Goal: Find specific page/section: Find specific page/section

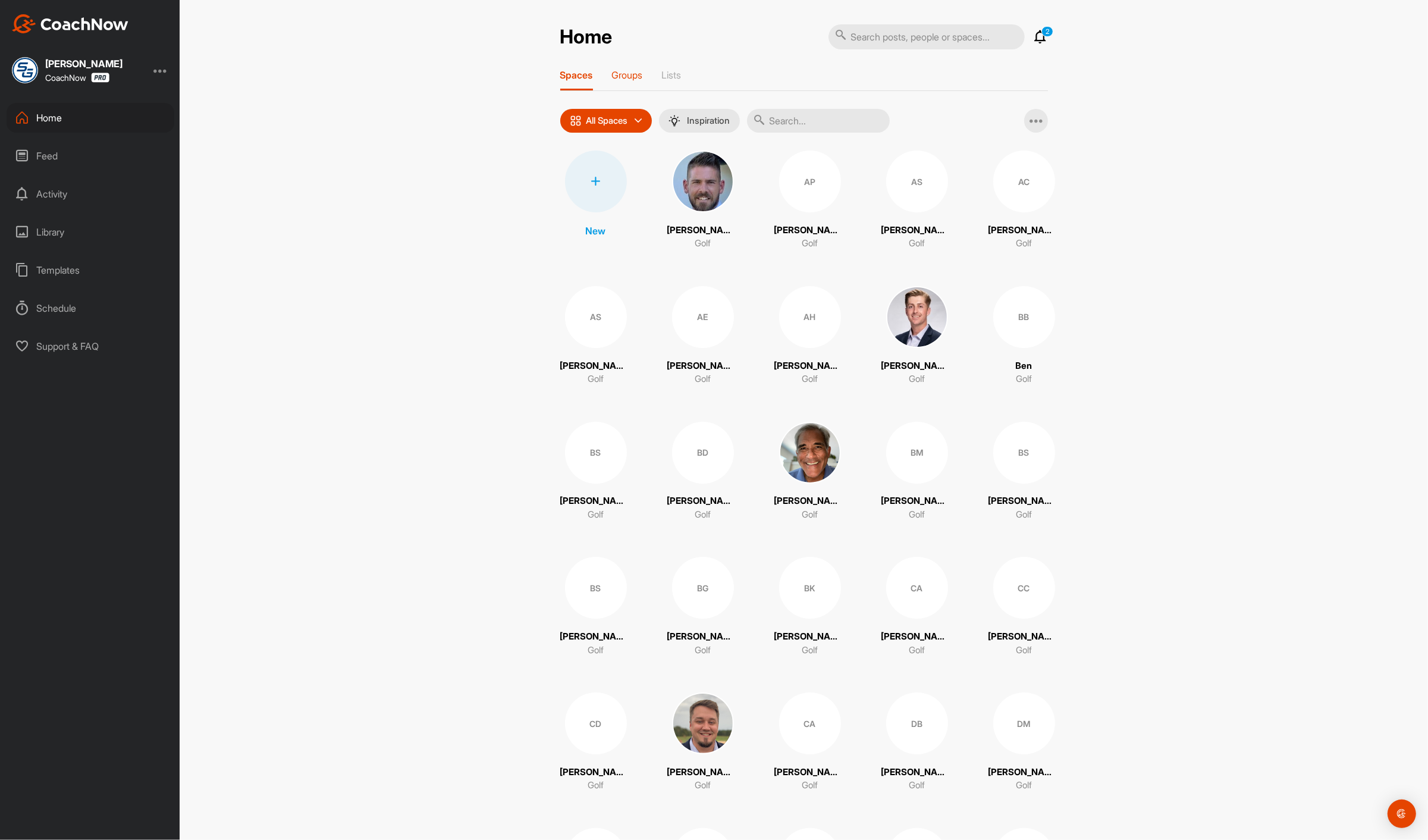
click at [628, 74] on p "Groups" at bounding box center [627, 75] width 31 height 12
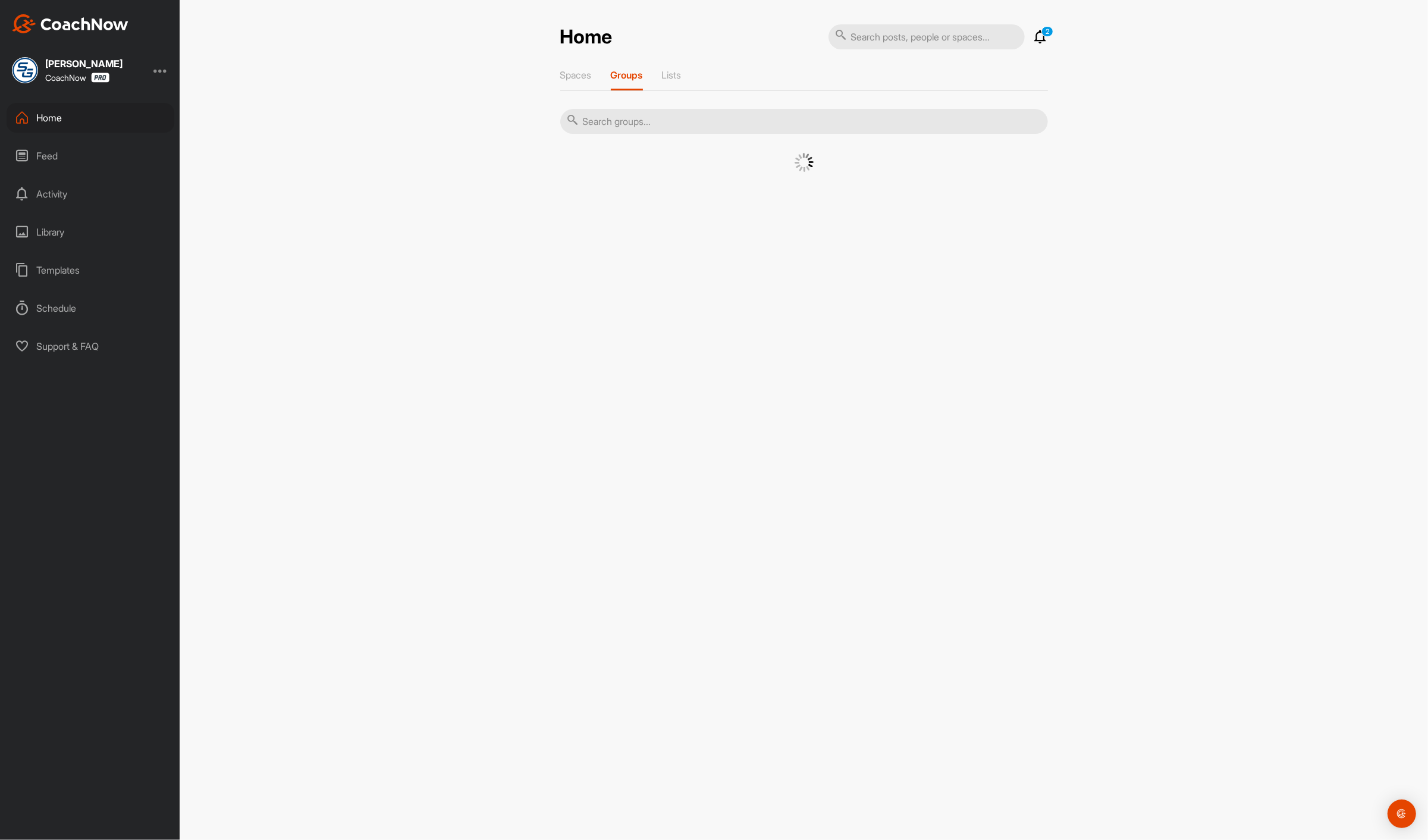
click at [621, 112] on input "text" at bounding box center [804, 121] width 488 height 25
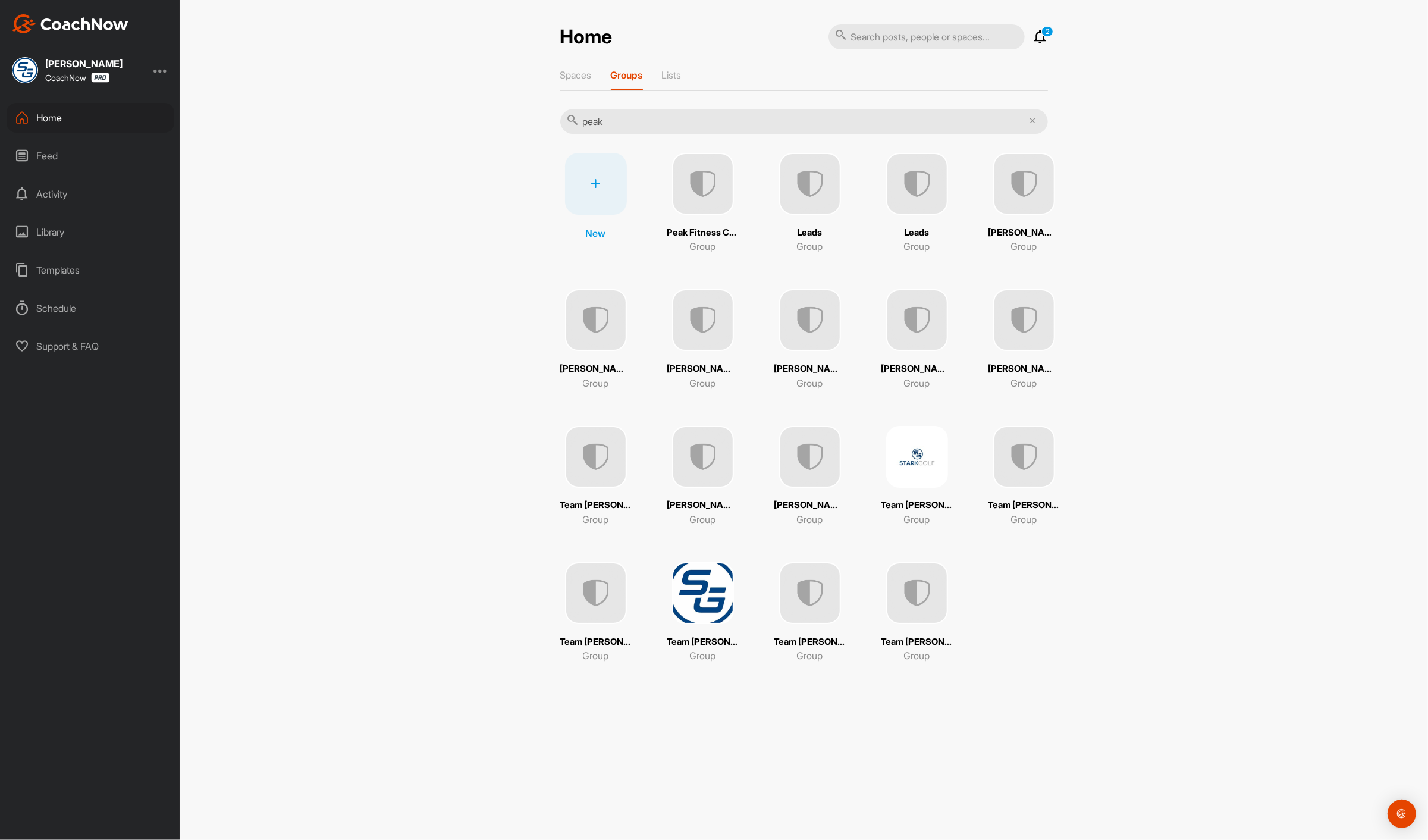
type input "peak"
click at [716, 198] on img at bounding box center [703, 183] width 62 height 62
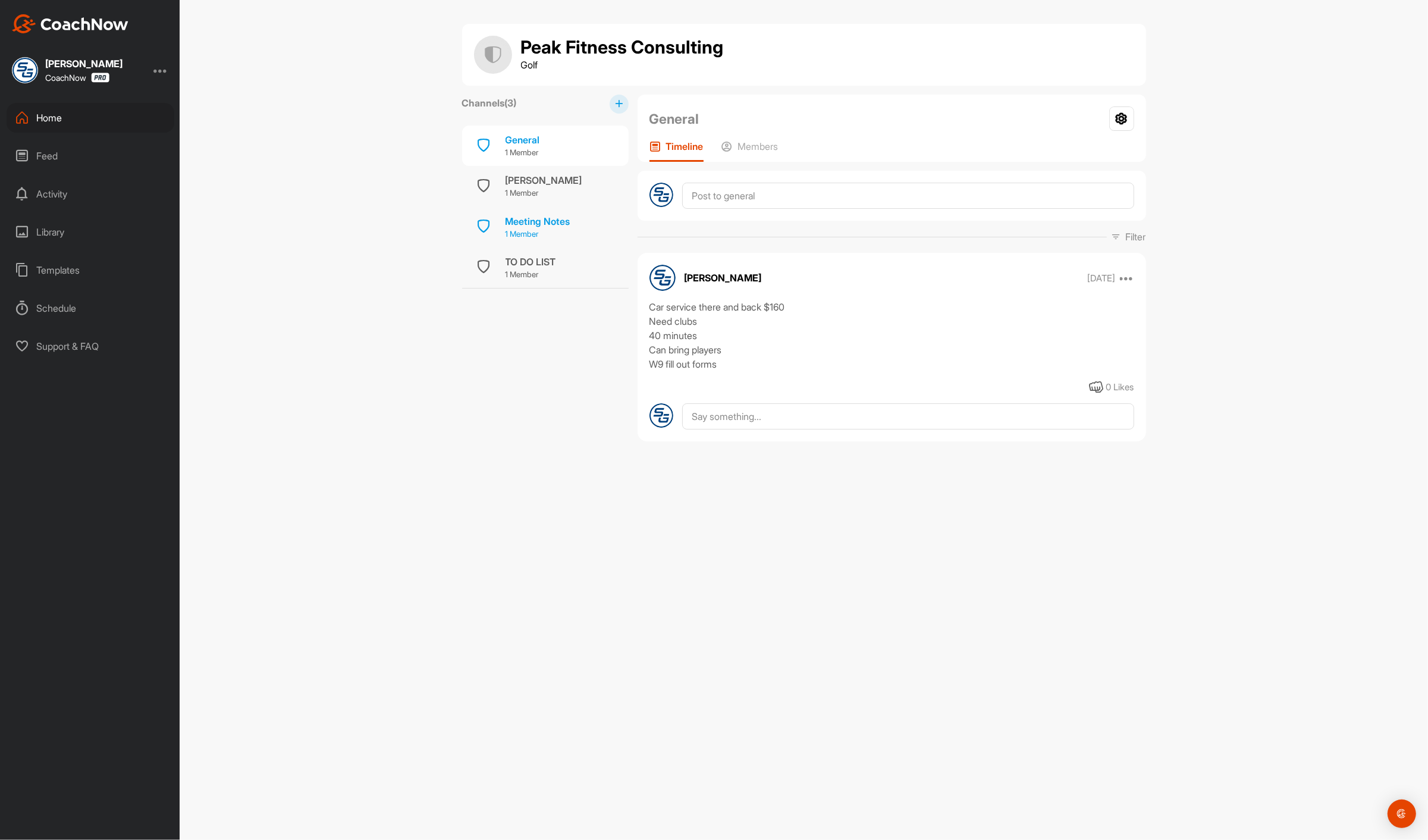
click at [564, 220] on div "Meeting Notes" at bounding box center [538, 221] width 65 height 14
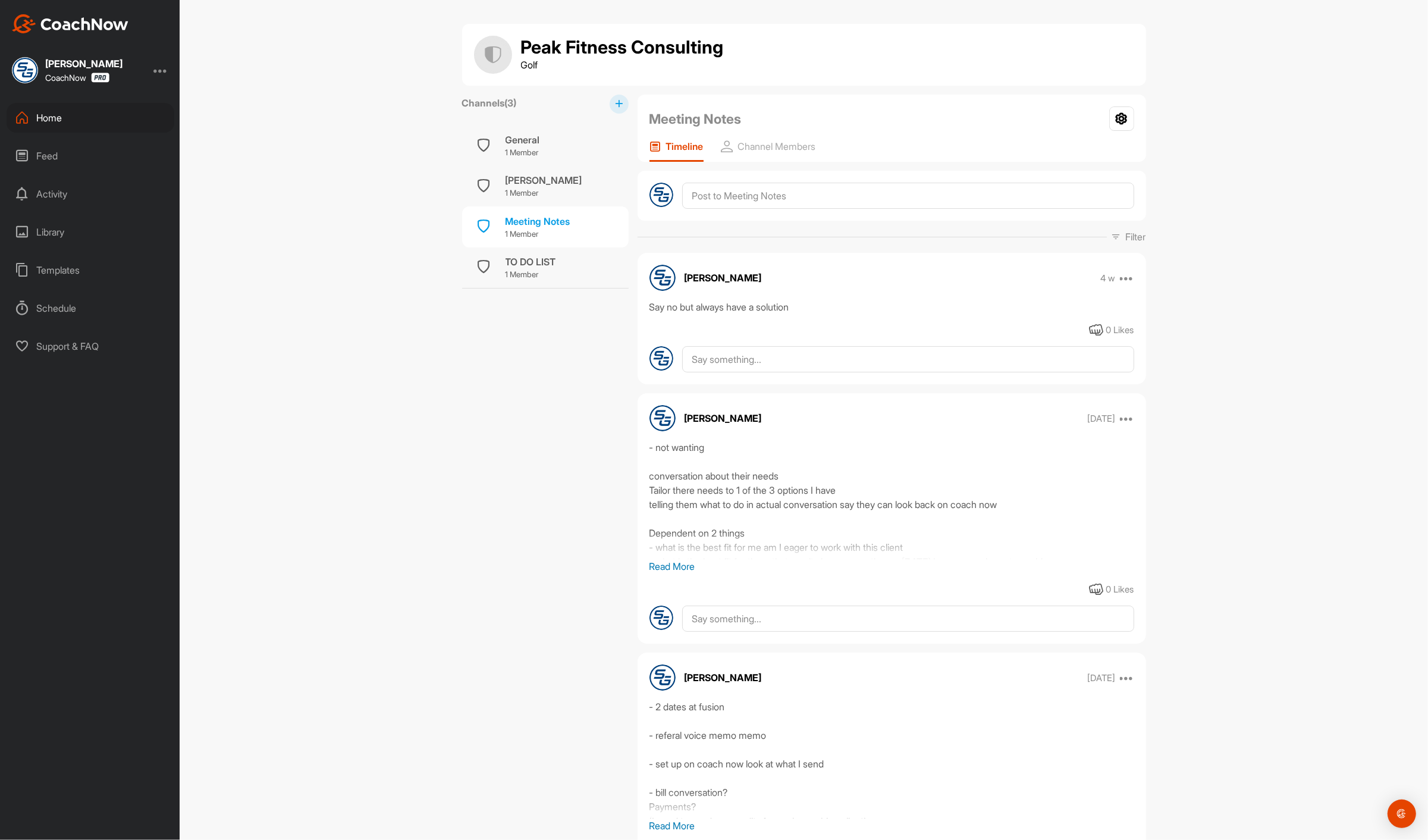
click at [56, 119] on div "Home" at bounding box center [90, 118] width 168 height 30
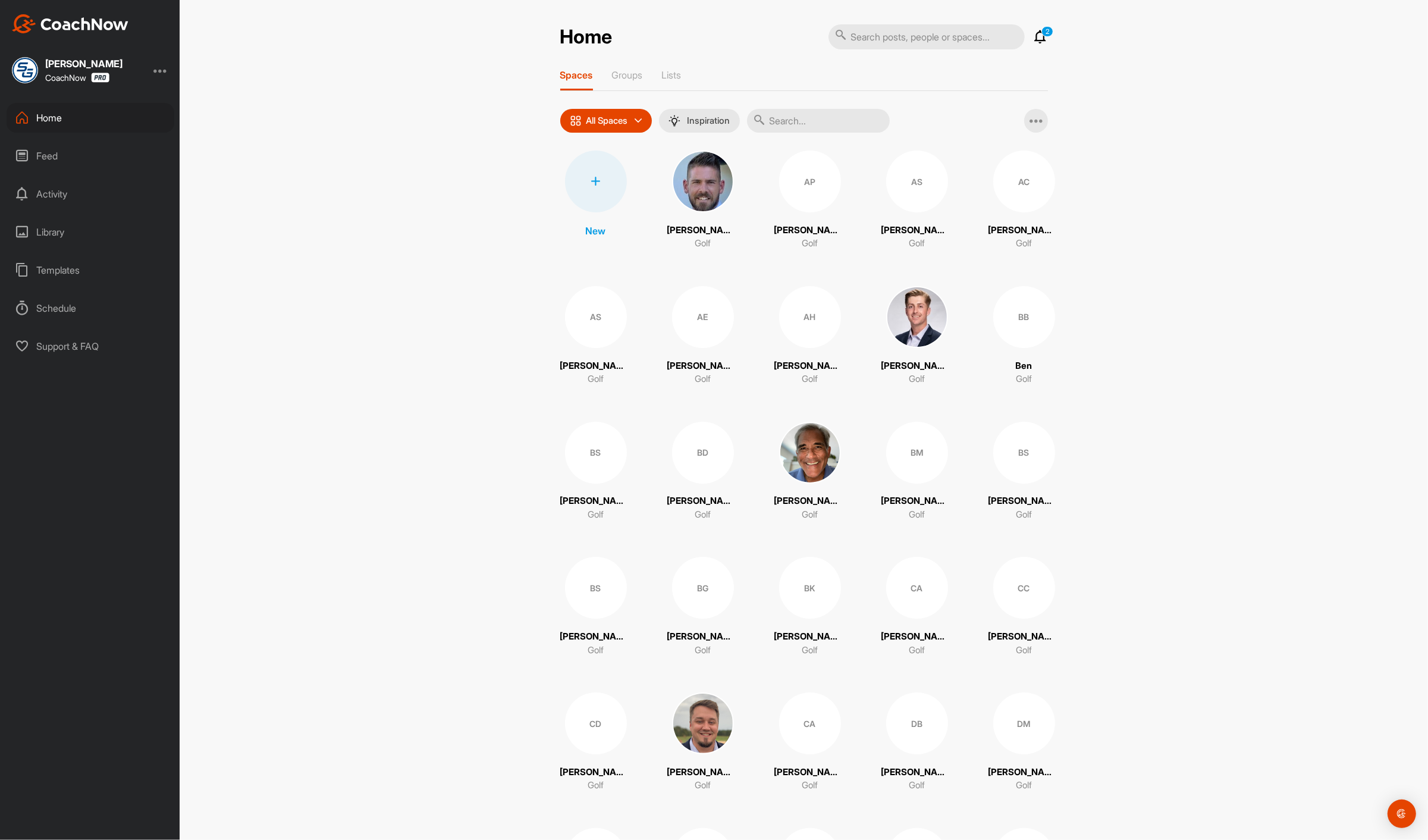
click at [77, 265] on div "Templates" at bounding box center [90, 270] width 168 height 30
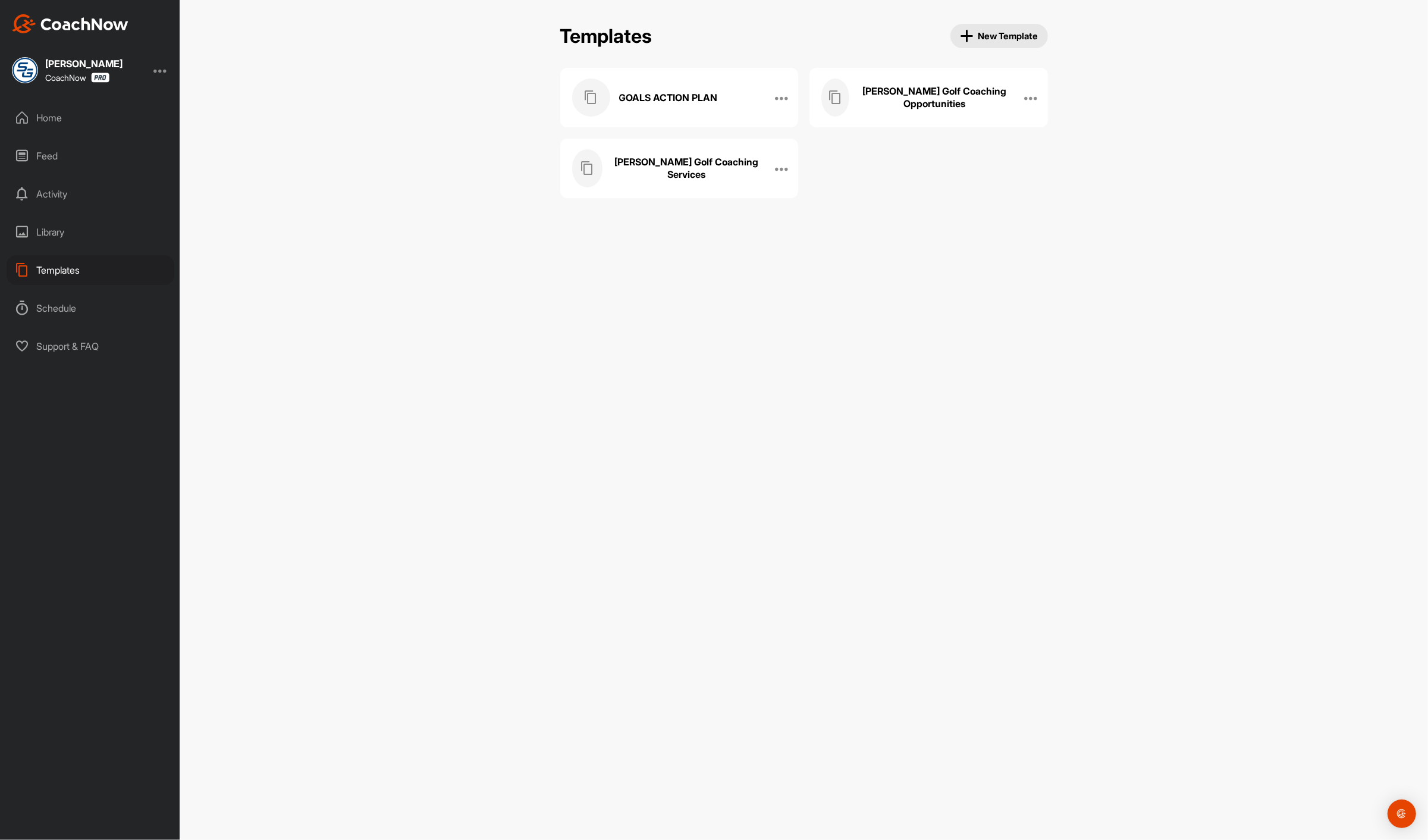
click at [68, 120] on div "Home" at bounding box center [90, 118] width 168 height 30
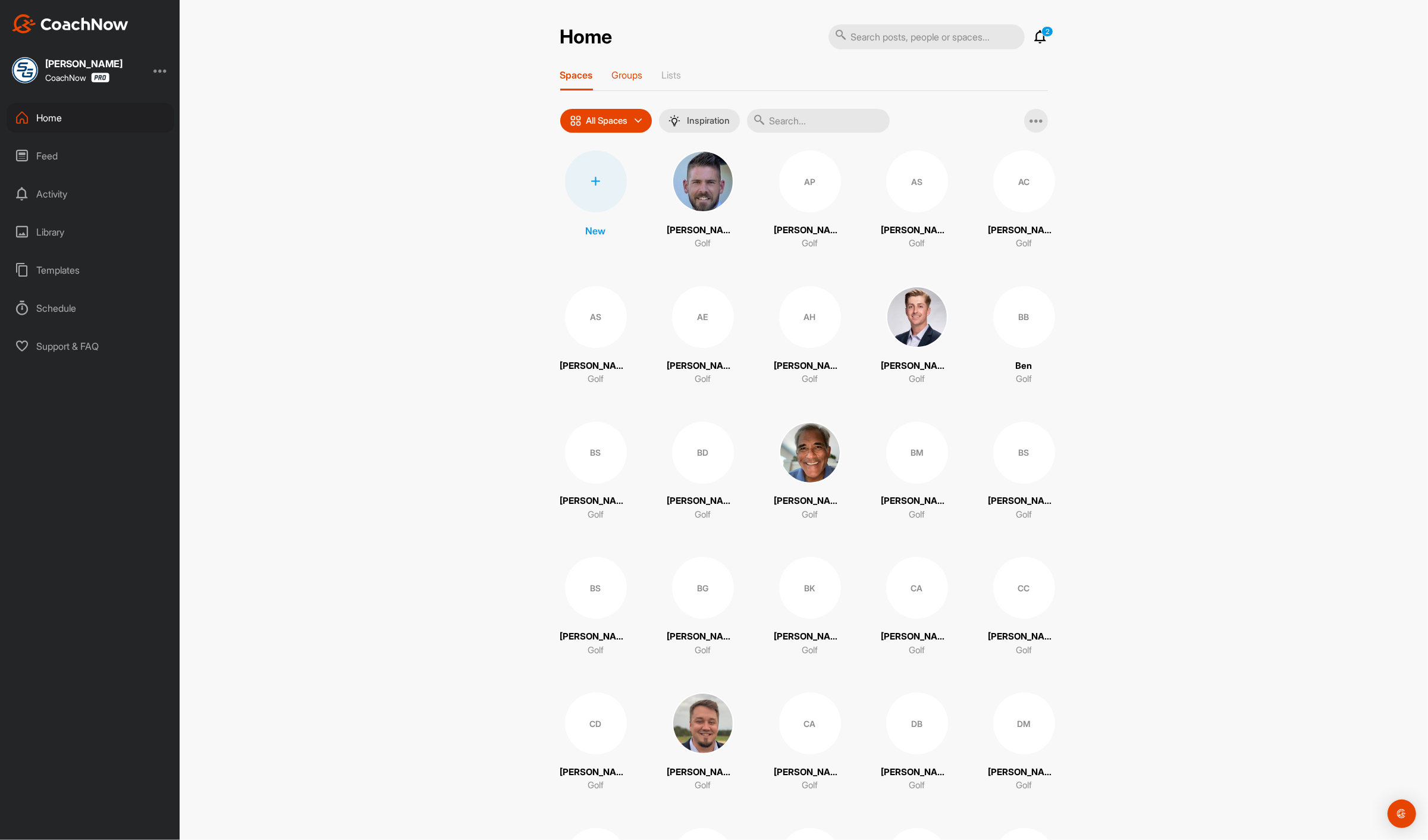
click at [617, 75] on p "Groups" at bounding box center [627, 75] width 31 height 12
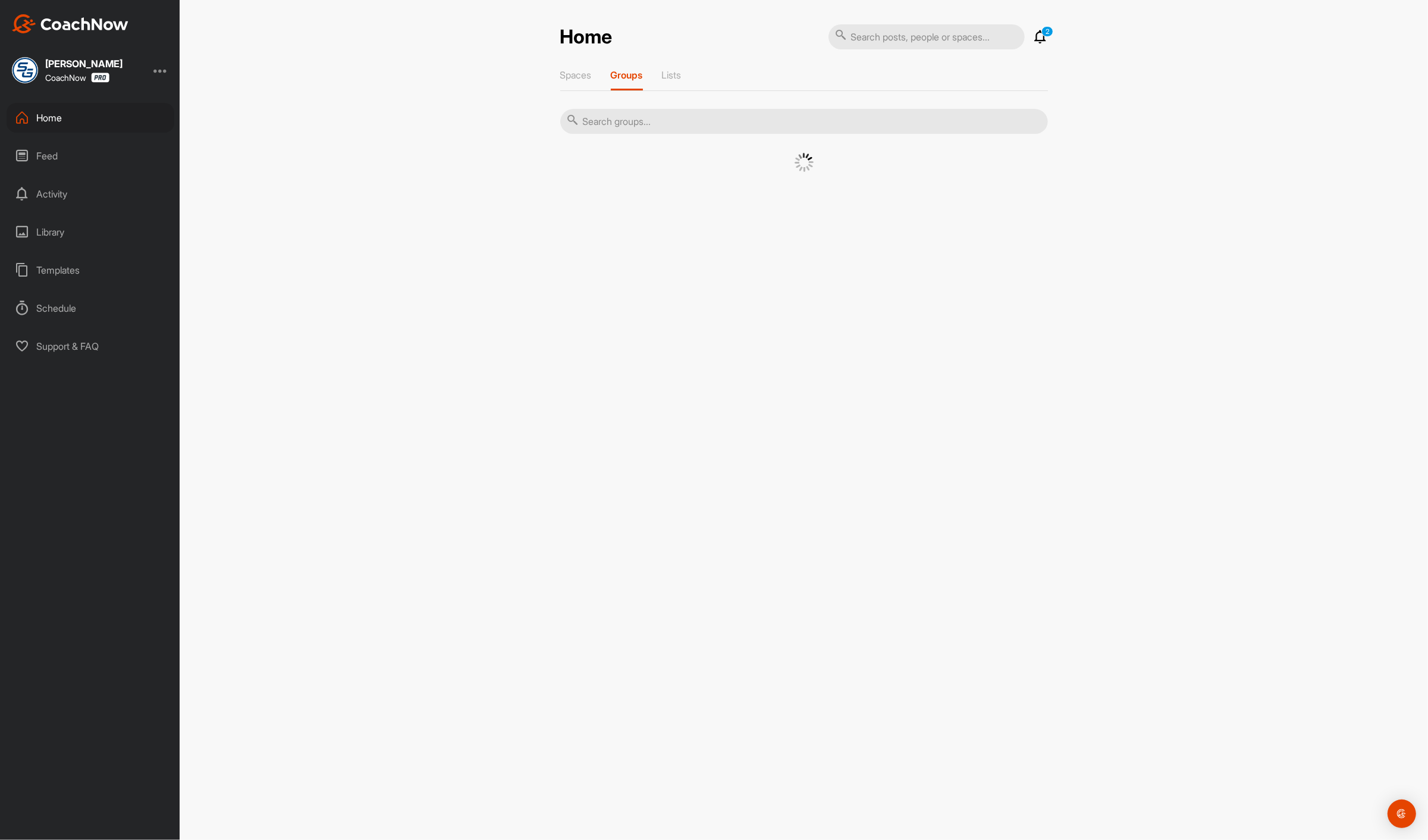
click at [660, 126] on input "text" at bounding box center [804, 121] width 488 height 25
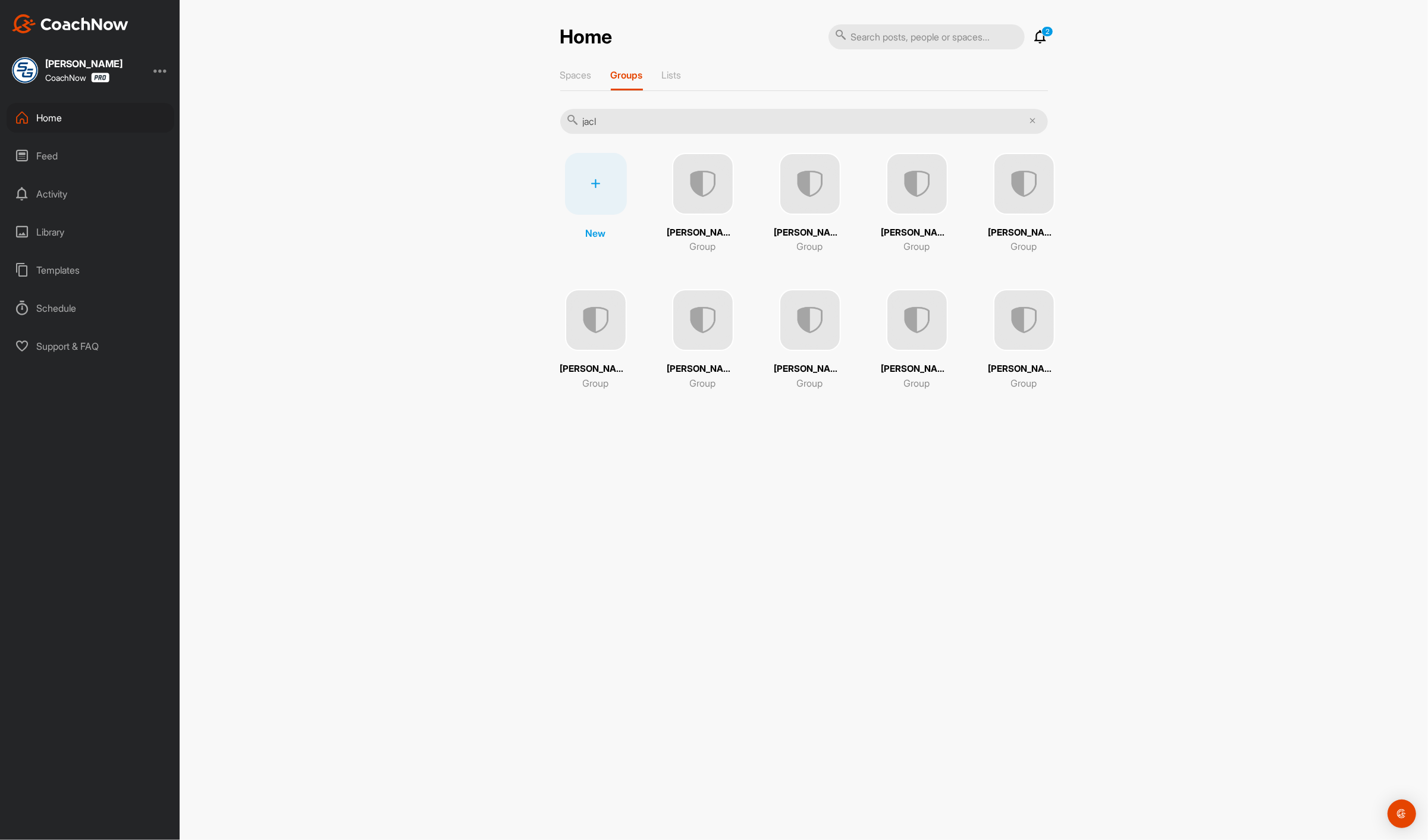
type input "jacl"
click at [698, 183] on img at bounding box center [703, 183] width 62 height 62
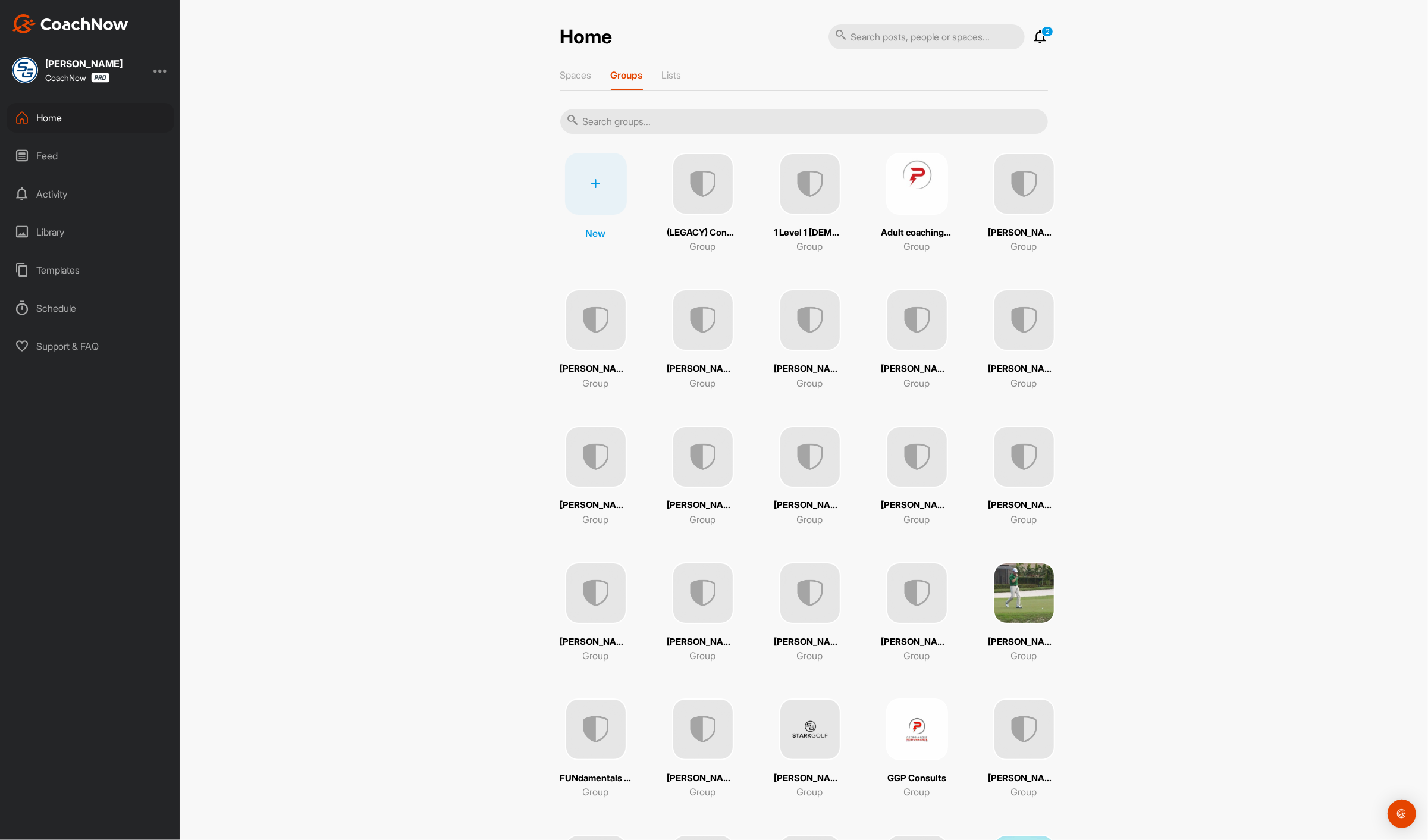
click at [636, 124] on input "text" at bounding box center [804, 121] width 488 height 25
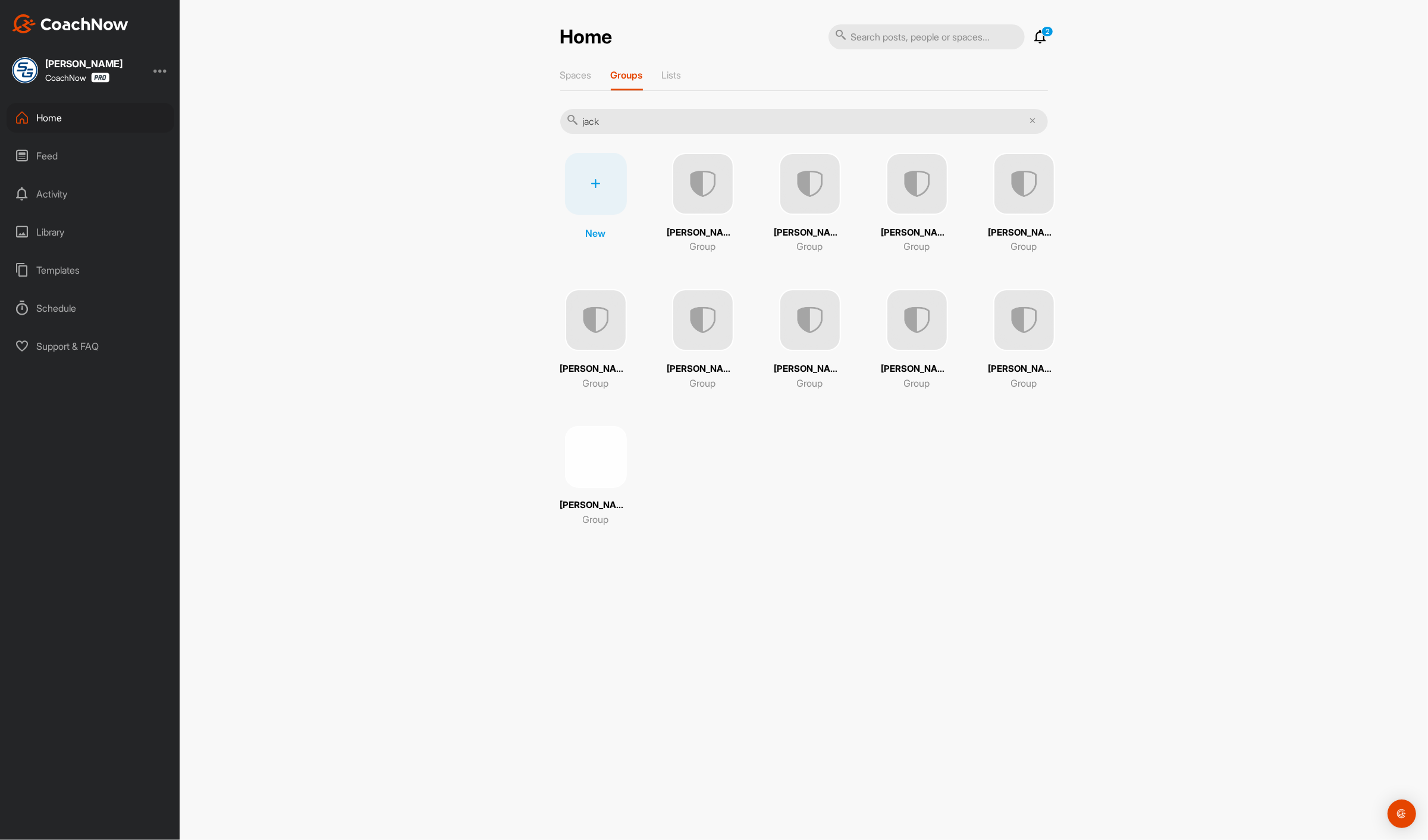
type input "jack"
click at [834, 198] on div "[PERSON_NAME] Group" at bounding box center [810, 203] width 71 height 100
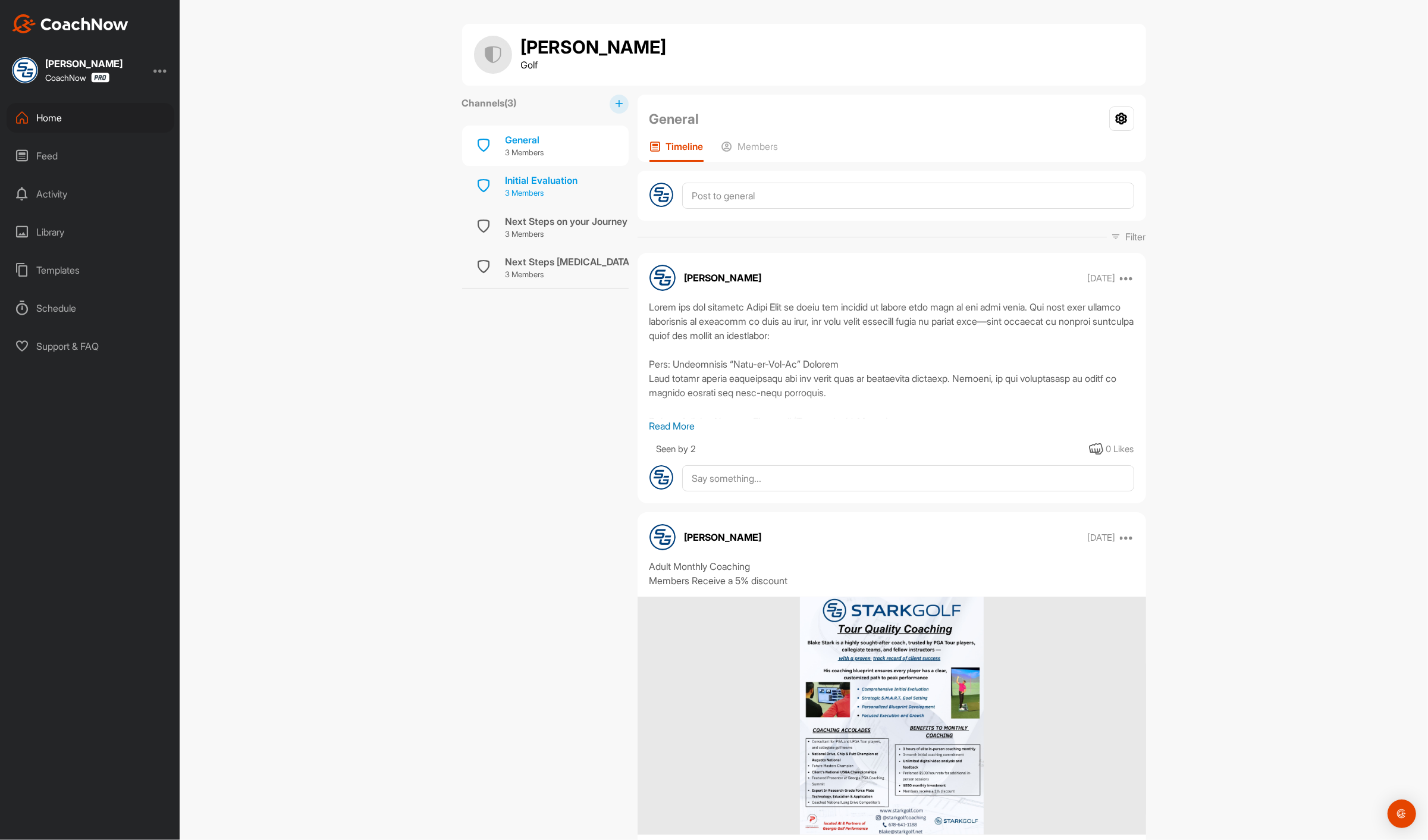
click at [532, 179] on div "Initial Evaluation" at bounding box center [541, 180] width 72 height 14
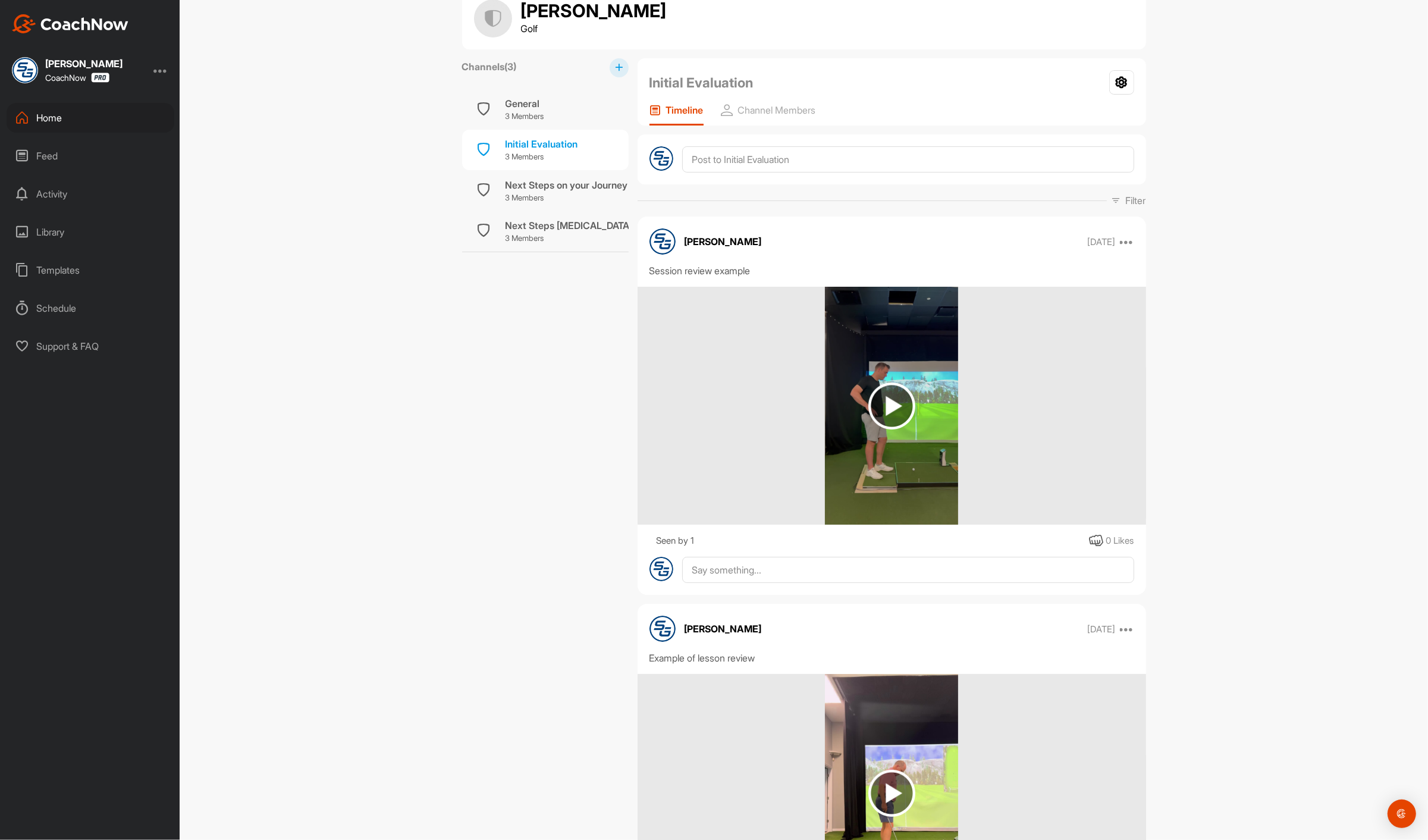
scroll to position [35, 0]
click at [564, 198] on p "3 Members" at bounding box center [624, 199] width 238 height 12
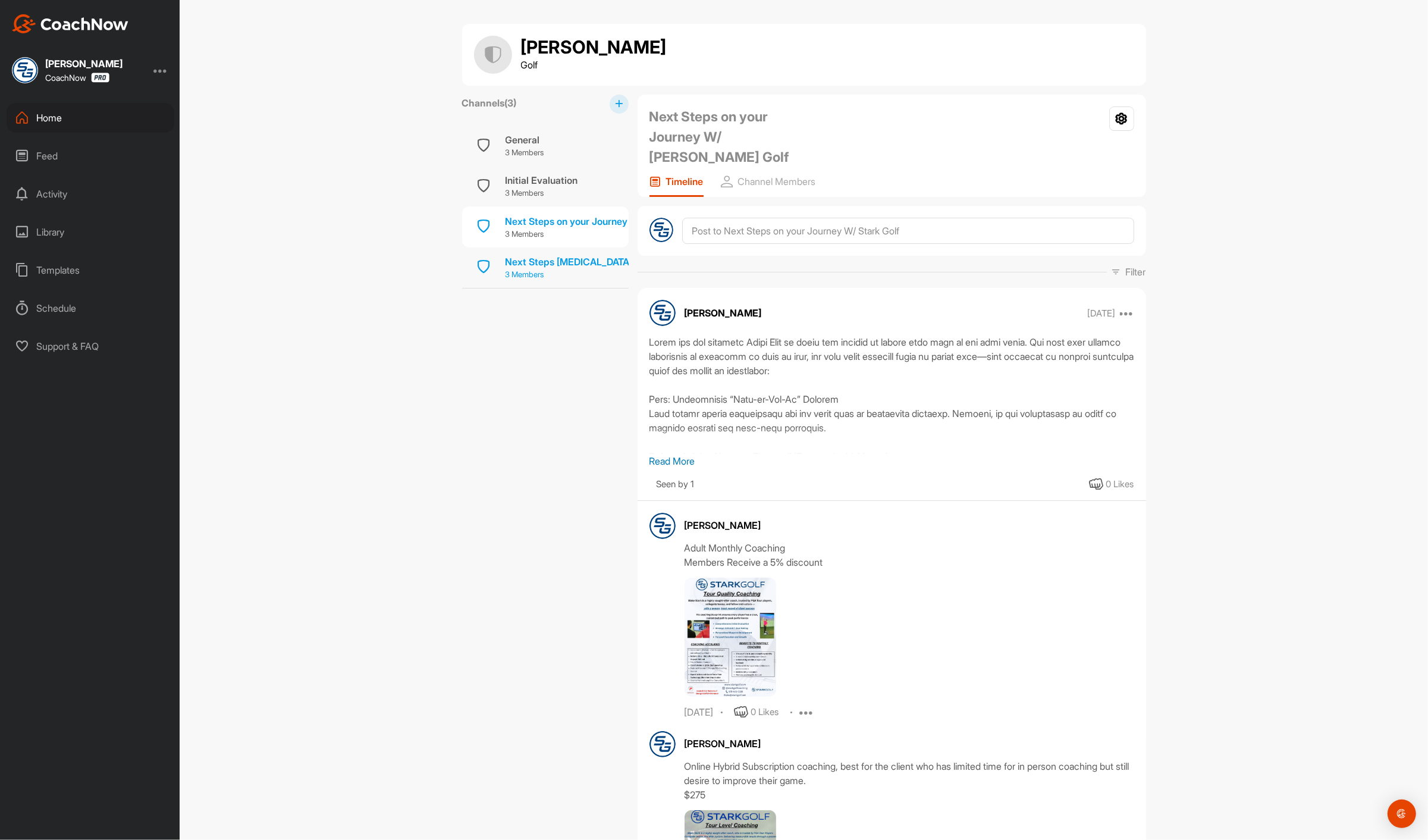
click at [526, 255] on div "Next Steps [MEDICAL_DATA] layout" at bounding box center [584, 261] width 157 height 14
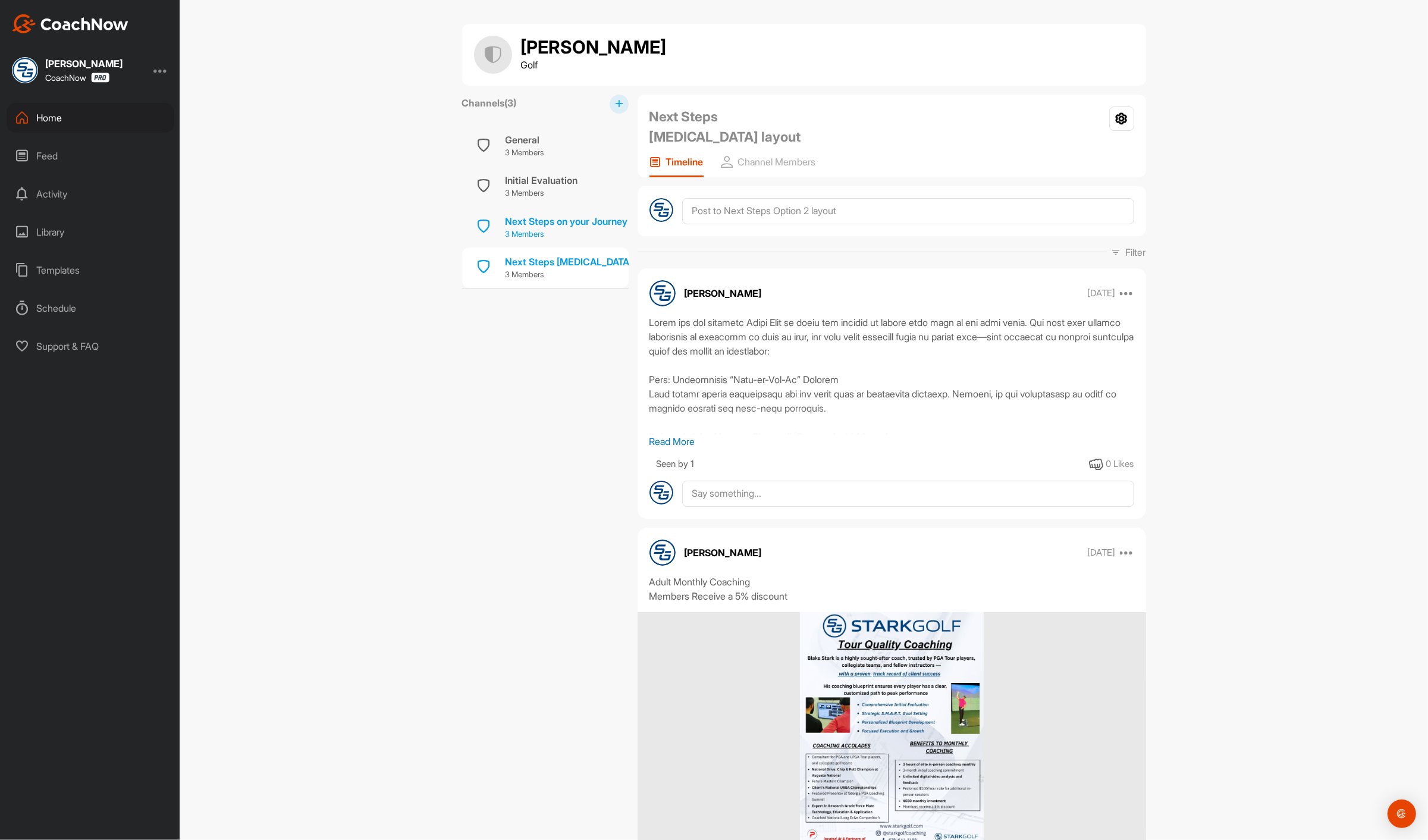
click at [522, 215] on div "Next Steps on your Journey W/ [PERSON_NAME] Golf" at bounding box center [624, 221] width 238 height 14
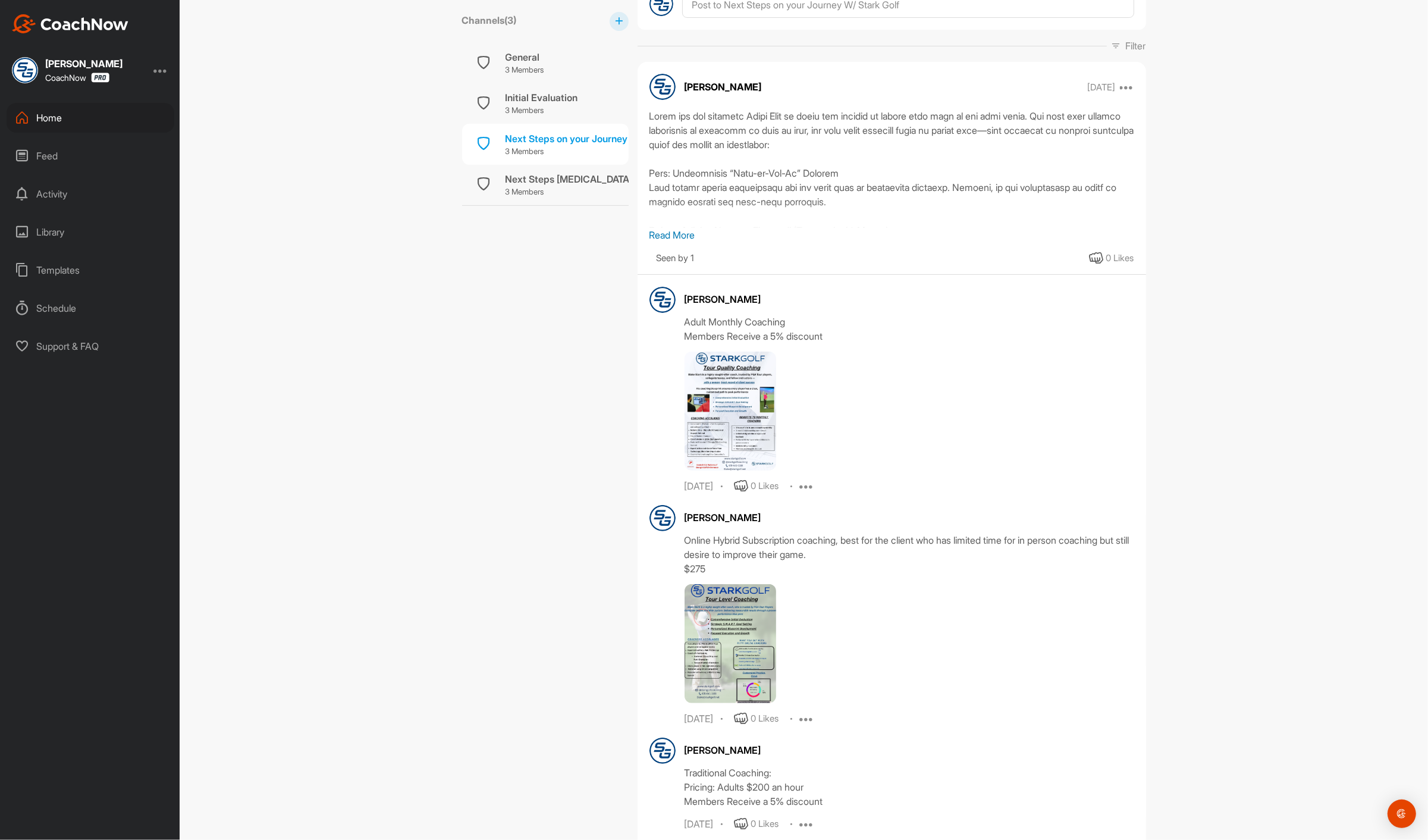
scroll to position [104, 0]
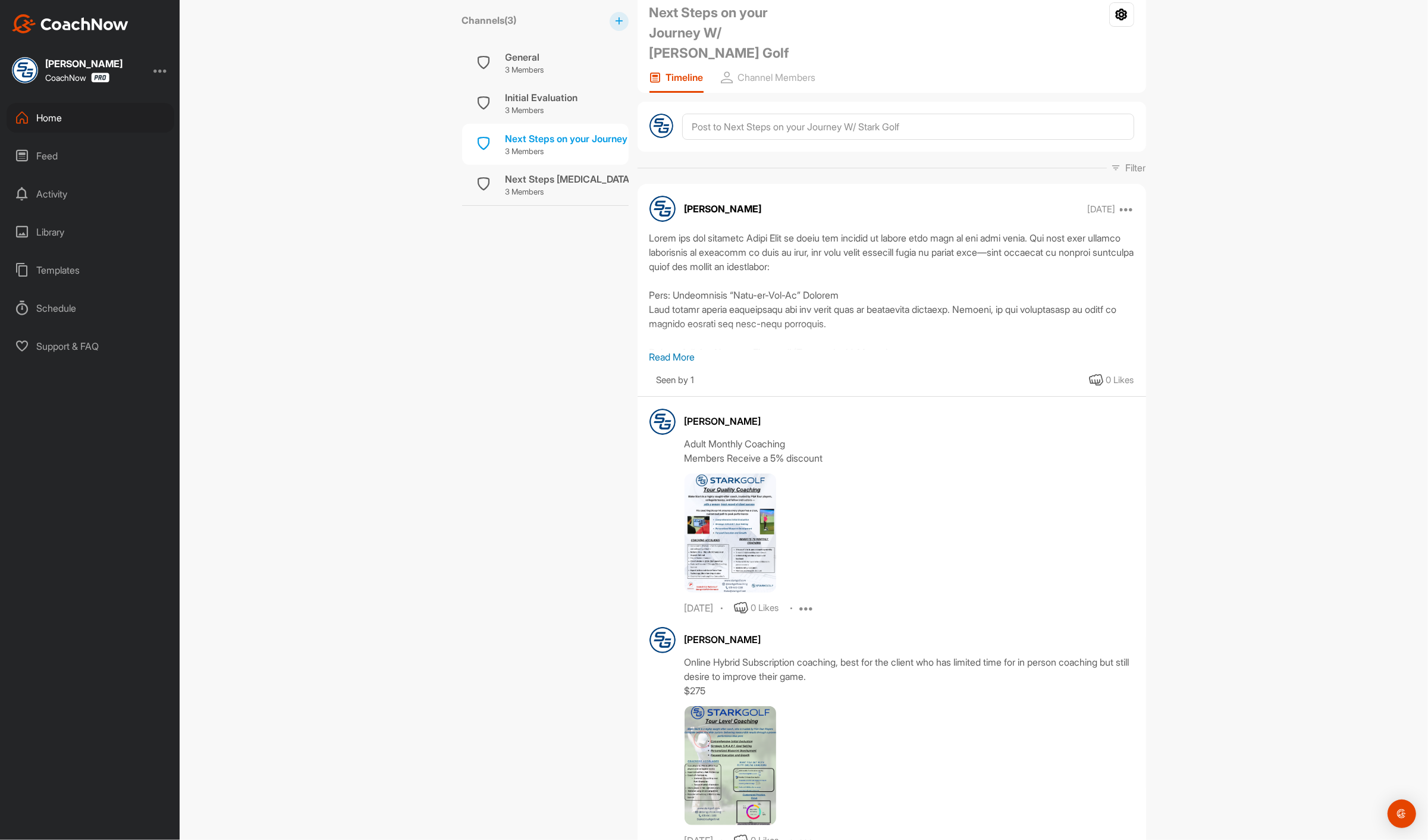
click at [664, 349] on p "Read More" at bounding box center [892, 356] width 485 height 14
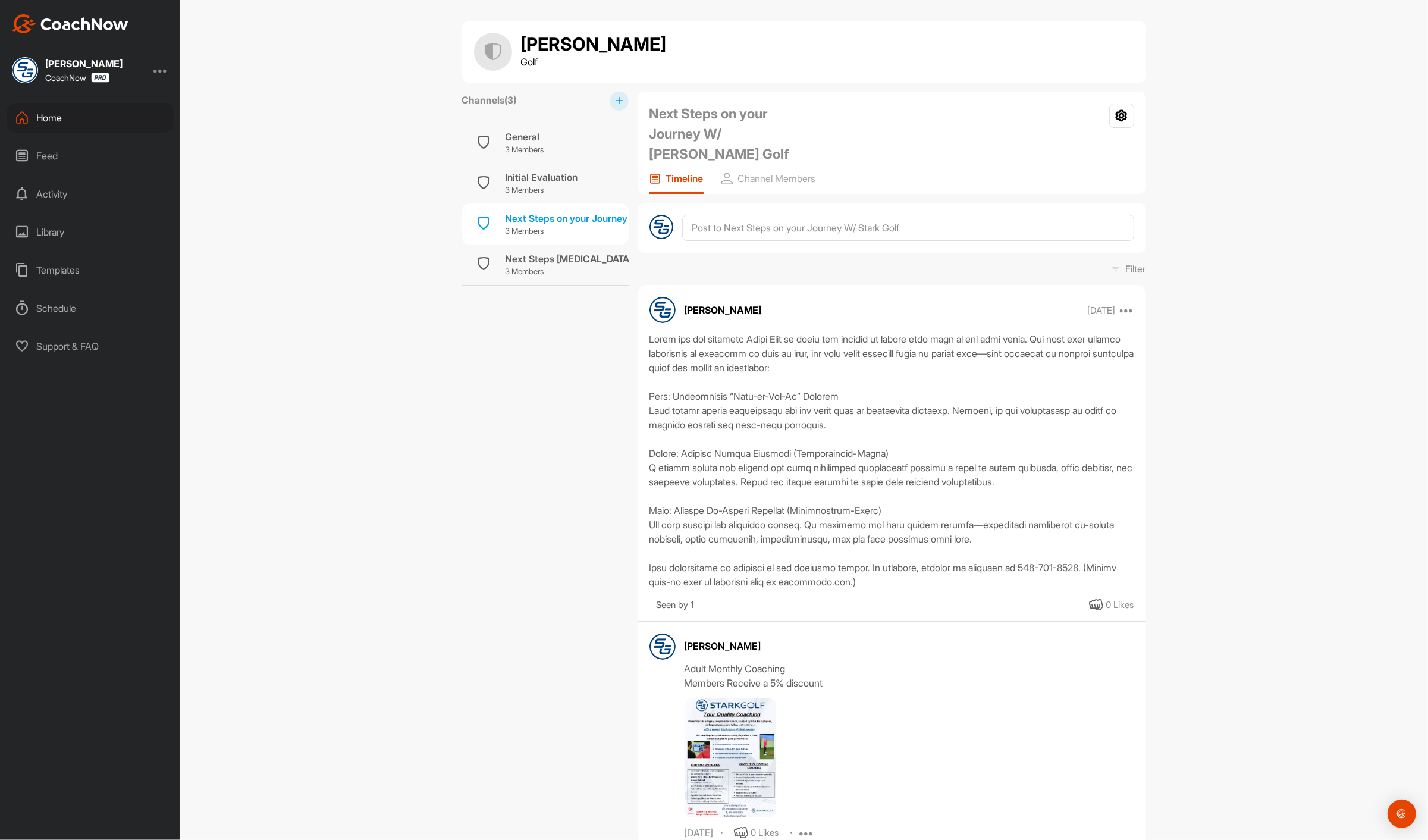
scroll to position [0, 0]
drag, startPoint x: 1164, startPoint y: 732, endPoint x: 1169, endPoint y: 729, distance: 5.8
click at [1169, 729] on div "[PERSON_NAME] Golf Channels ( 3 ) General 3 Members Initial Evaluation 3 Member…" at bounding box center [804, 420] width 1249 height 840
